Goal: Task Accomplishment & Management: Complete application form

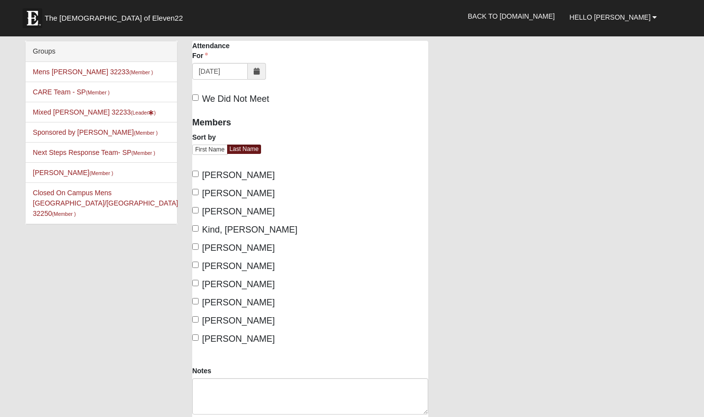
click at [215, 230] on span "Kind, Gaynell" at bounding box center [249, 230] width 95 height 10
click at [199, 230] on input "Kind, Gaynell" at bounding box center [195, 228] width 6 height 6
checkbox input "true"
click at [221, 244] on span "[PERSON_NAME]" at bounding box center [238, 248] width 73 height 10
click at [199, 244] on input "[PERSON_NAME]" at bounding box center [195, 246] width 6 height 6
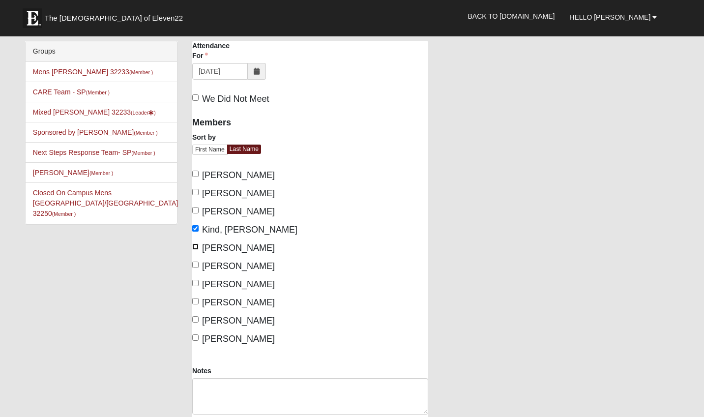
checkbox input "true"
click at [232, 301] on span "[PERSON_NAME]" at bounding box center [238, 303] width 73 height 10
click at [199, 301] on input "Swindell, Miranda" at bounding box center [195, 301] width 6 height 6
checkbox input "true"
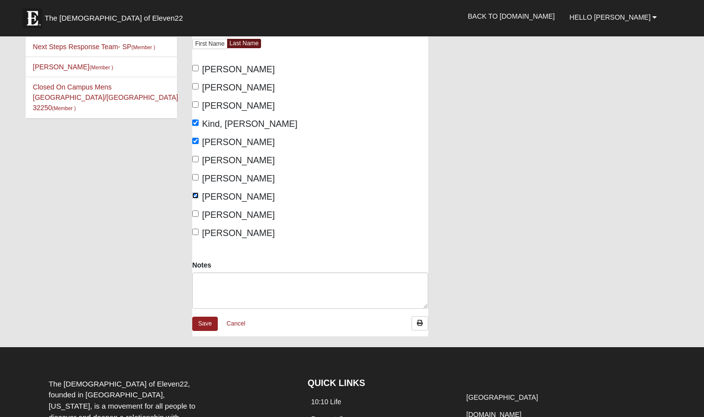
scroll to position [112, 0]
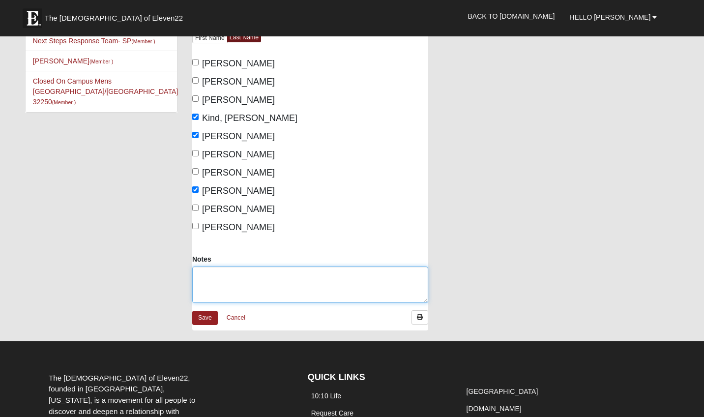
click at [230, 281] on textarea "Notes" at bounding box center [310, 285] width 236 height 36
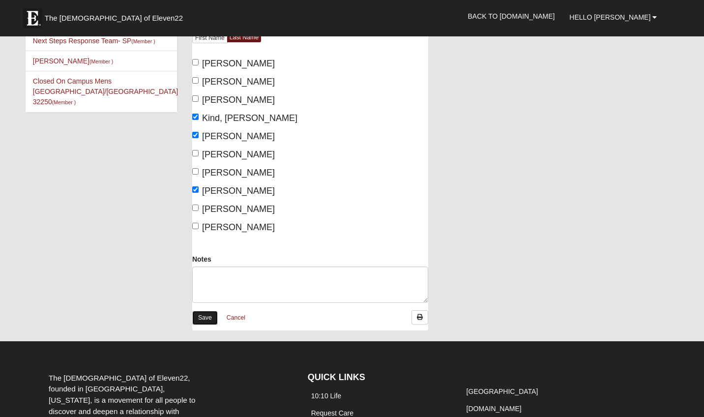
click at [206, 318] on link "Save" at bounding box center [205, 318] width 26 height 14
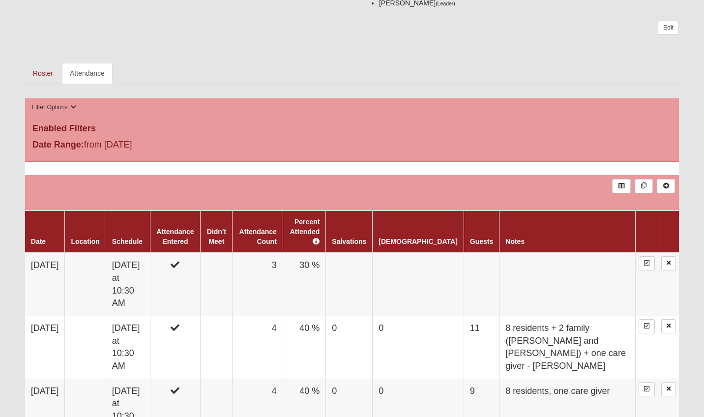
scroll to position [287, 0]
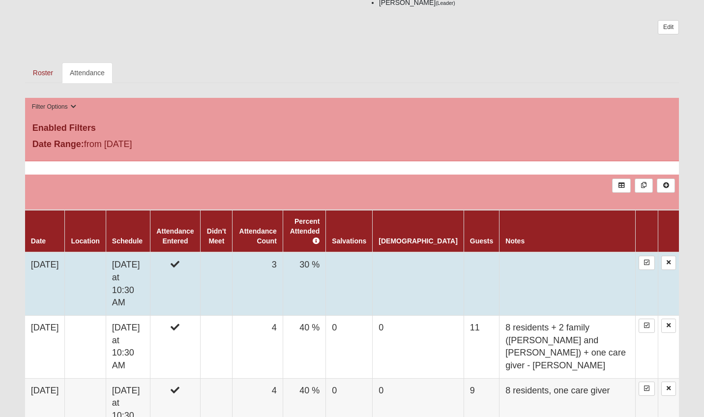
click at [62, 267] on td "[DATE]" at bounding box center [45, 283] width 40 height 63
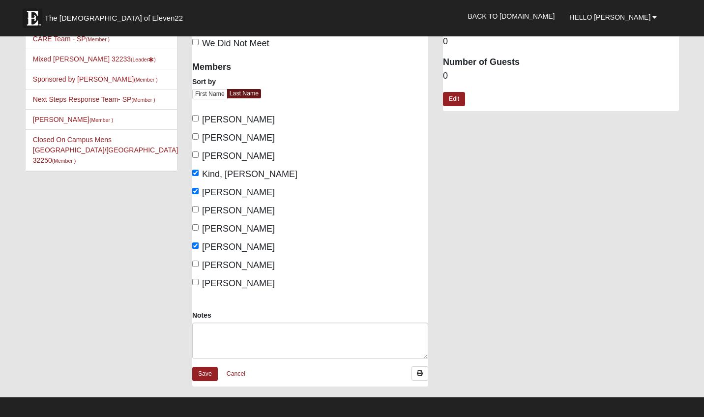
scroll to position [47, 0]
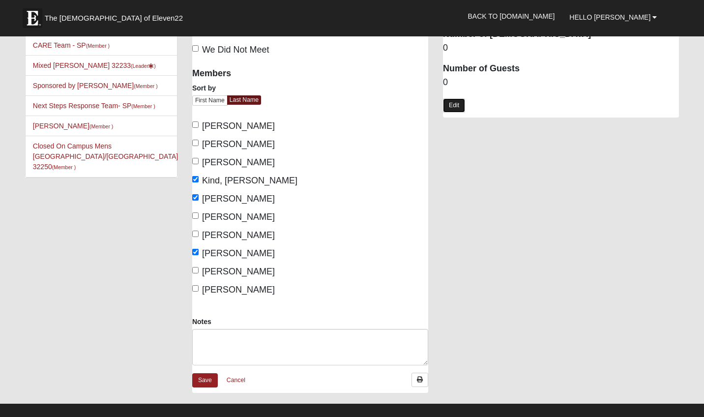
click at [452, 105] on link "Edit" at bounding box center [454, 105] width 22 height 14
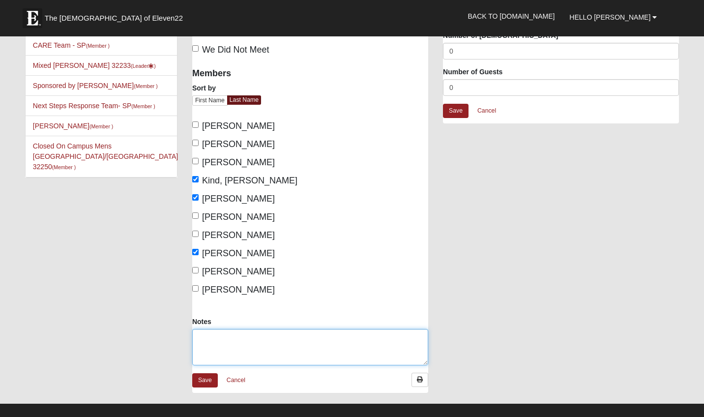
click at [245, 342] on textarea "Notes" at bounding box center [310, 347] width 236 height 36
type textarea "12 residents, 1 caregiver, 5 family = 18"
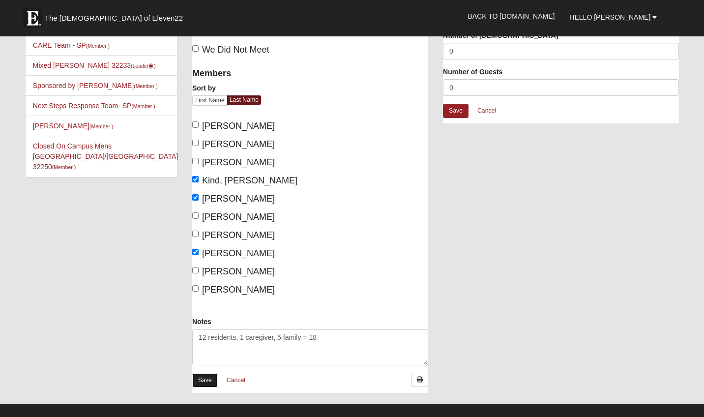
click at [204, 383] on link "Save" at bounding box center [205, 380] width 26 height 14
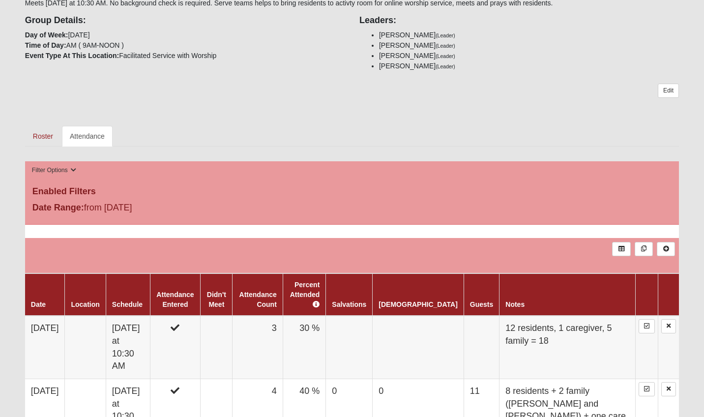
scroll to position [237, 0]
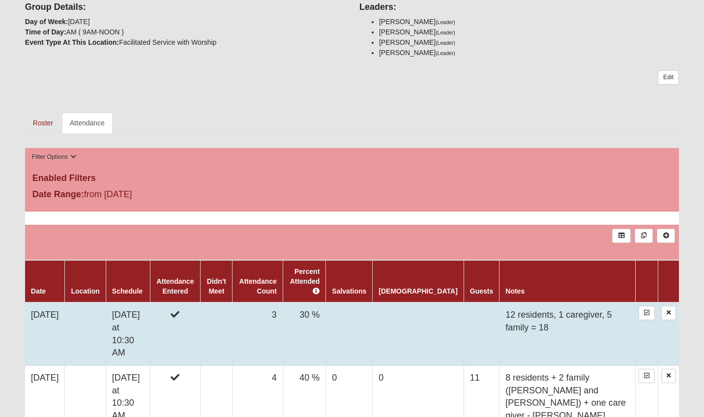
click at [50, 311] on td "[DATE]" at bounding box center [45, 333] width 40 height 63
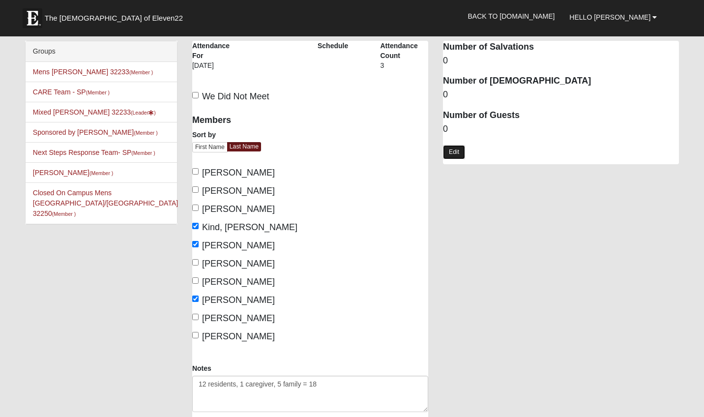
click at [454, 150] on link "Edit" at bounding box center [454, 152] width 22 height 14
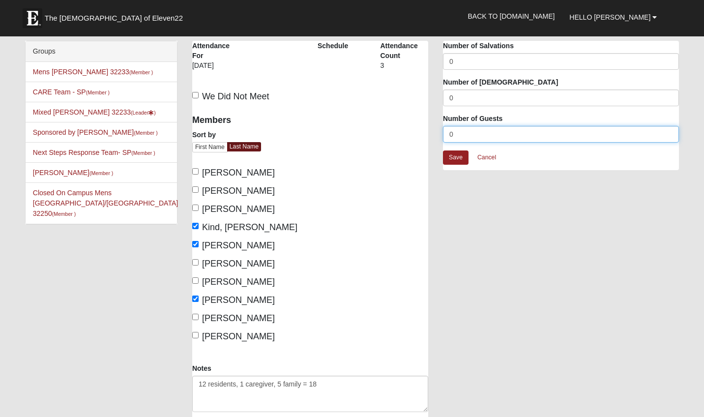
click at [458, 137] on input "0" at bounding box center [561, 134] width 236 height 17
type input "18"
click at [456, 160] on link "Save" at bounding box center [456, 158] width 26 height 14
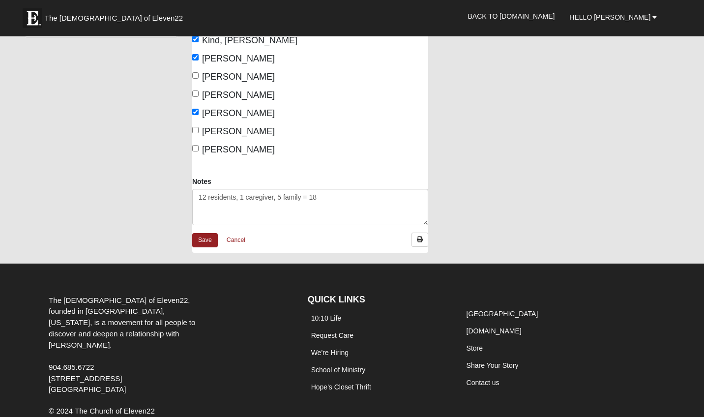
scroll to position [232, 0]
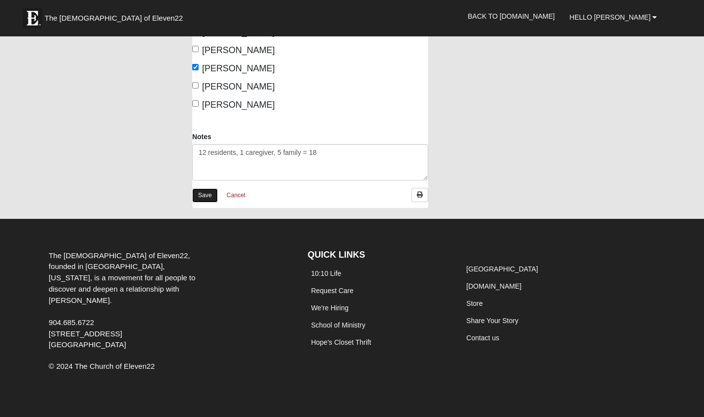
click at [208, 191] on link "Save" at bounding box center [205, 195] width 26 height 14
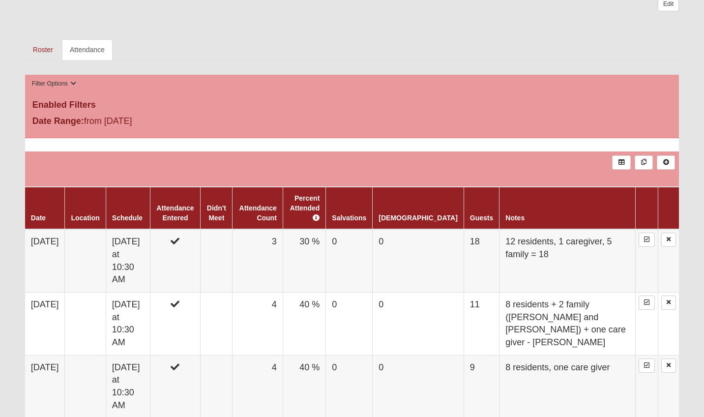
scroll to position [309, 0]
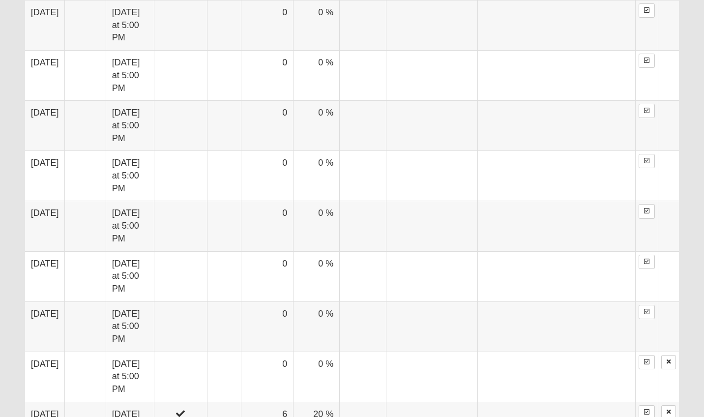
scroll to position [1100, 0]
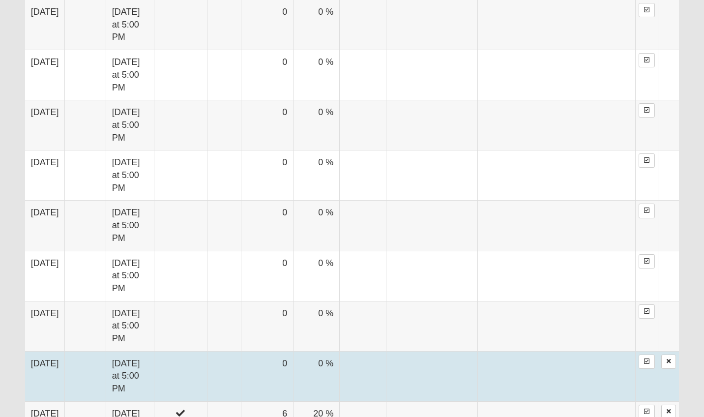
click at [62, 351] on td "[DATE]" at bounding box center [45, 376] width 40 height 50
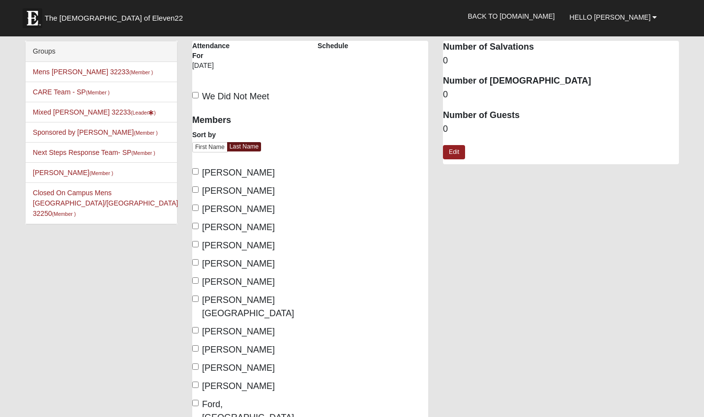
click at [255, 211] on span "[PERSON_NAME]" at bounding box center [238, 209] width 73 height 10
click at [199, 211] on input "[PERSON_NAME]" at bounding box center [195, 208] width 6 height 6
checkbox input "true"
click at [247, 224] on span "[PERSON_NAME]" at bounding box center [238, 227] width 73 height 10
click at [199, 224] on input "[PERSON_NAME]" at bounding box center [195, 226] width 6 height 6
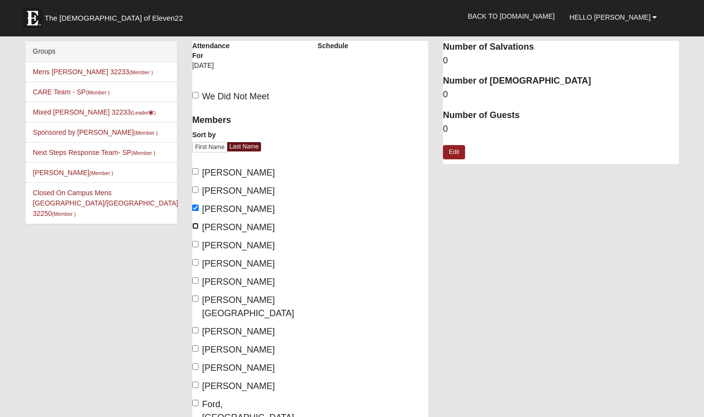
checkbox input "true"
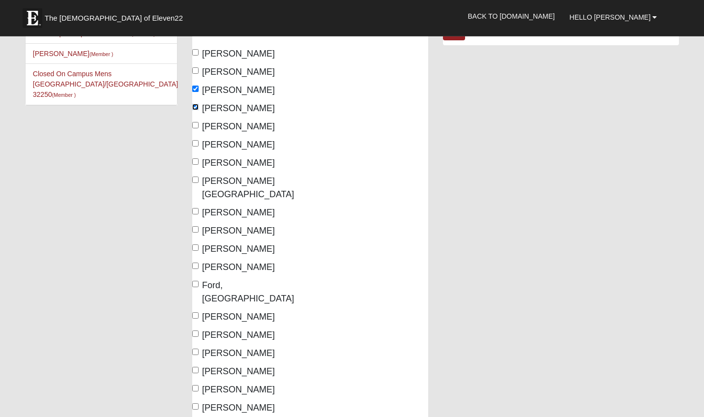
scroll to position [130, 0]
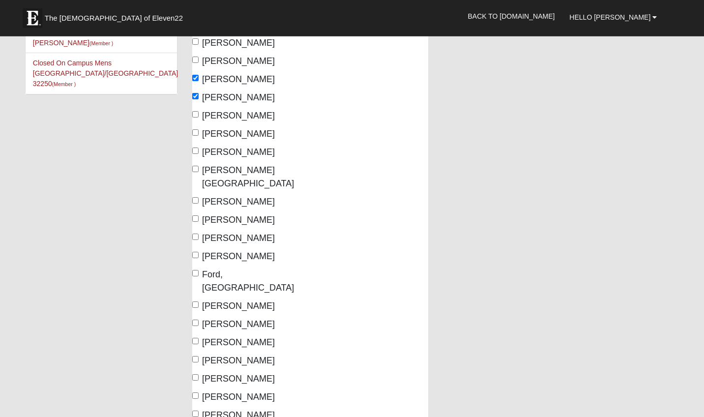
click at [228, 270] on span "Ford, [GEOGRAPHIC_DATA]" at bounding box center [248, 281] width 92 height 23
click at [199, 270] on input "Ford, [GEOGRAPHIC_DATA]" at bounding box center [195, 273] width 6 height 6
checkbox input "true"
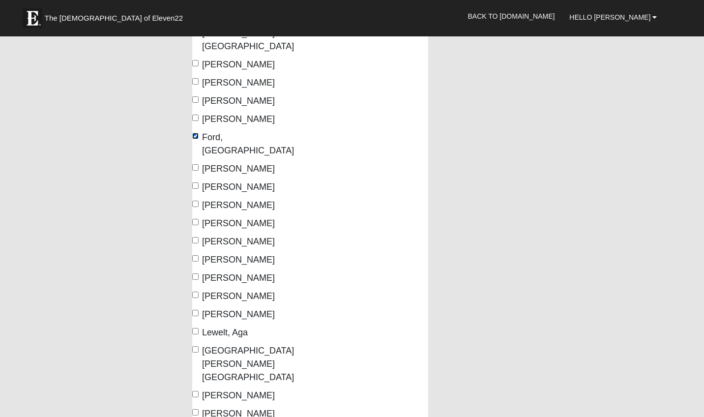
scroll to position [282, 0]
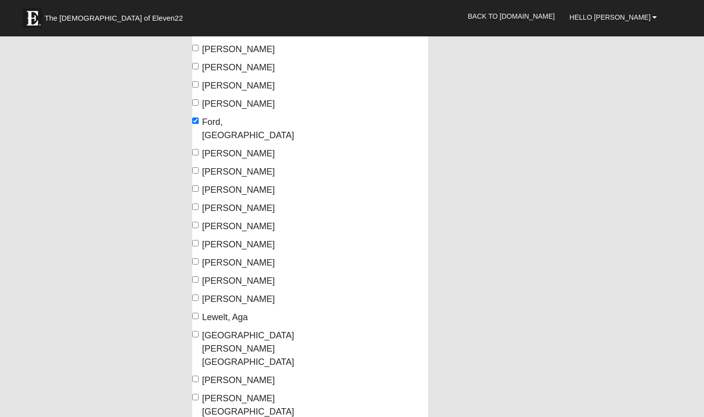
click at [220, 258] on span "[PERSON_NAME]" at bounding box center [238, 263] width 73 height 10
click at [199, 258] on input "[PERSON_NAME]" at bounding box center [195, 261] width 6 height 6
checkbox input "true"
click at [220, 276] on span "[PERSON_NAME]" at bounding box center [238, 281] width 73 height 10
click at [199, 276] on input "[PERSON_NAME]" at bounding box center [195, 279] width 6 height 6
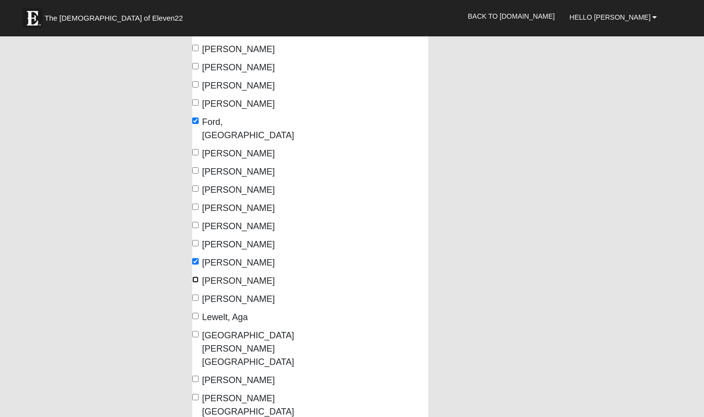
checkbox input "true"
click at [221, 294] on span "[PERSON_NAME]" at bounding box center [238, 299] width 73 height 10
click at [199, 295] on input "[PERSON_NAME]" at bounding box center [195, 298] width 6 height 6
checkbox input "true"
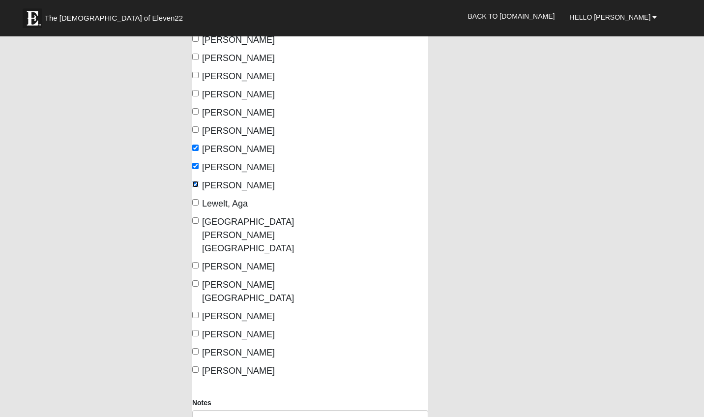
scroll to position [397, 0]
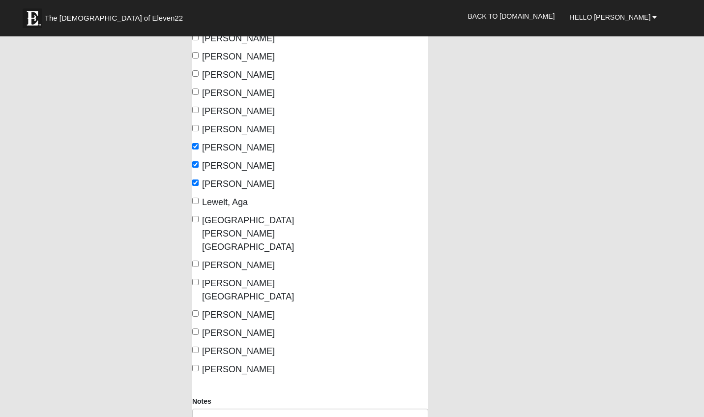
click at [219, 296] on div "Members Sort by First Name Last Name Agnew, Bill Agnew, Elaine Arocho, Cindy Ba…" at bounding box center [247, 43] width 111 height 665
click at [208, 364] on span "VanHorn, Raina" at bounding box center [238, 369] width 73 height 10
click at [199, 365] on input "VanHorn, Raina" at bounding box center [195, 368] width 6 height 6
checkbox input "true"
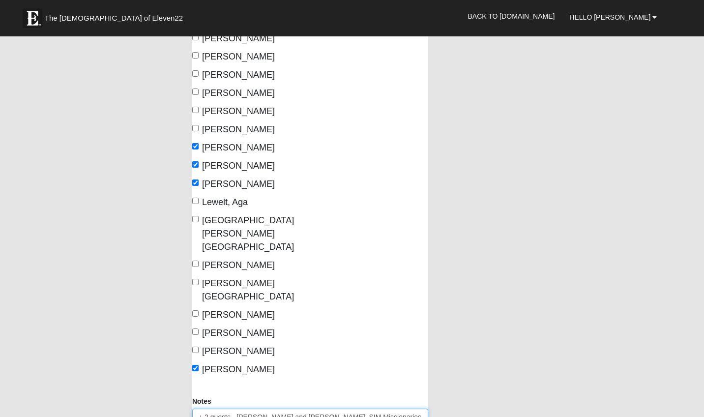
type textarea "+ 2 guests - [PERSON_NAME] and [PERSON_NAME], SIM Missionaries to [GEOGRAPHIC_D…"
